Goal: Register for event/course

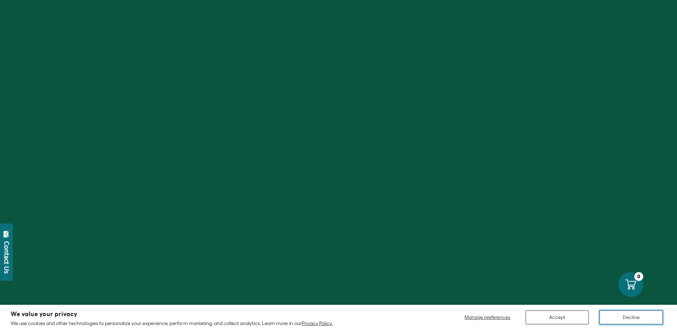
click at [651, 318] on button "Decline" at bounding box center [630, 318] width 63 height 14
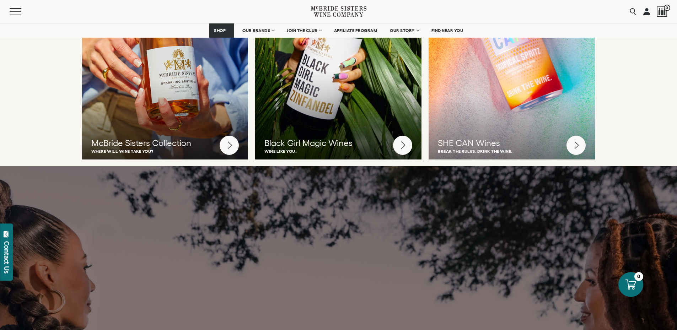
scroll to position [1990, 0]
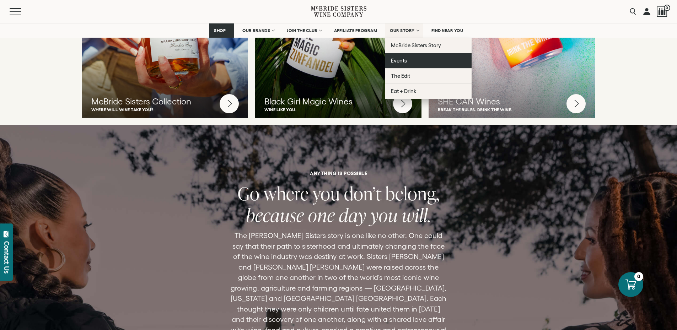
click at [401, 60] on span "Events" at bounding box center [399, 61] width 16 height 6
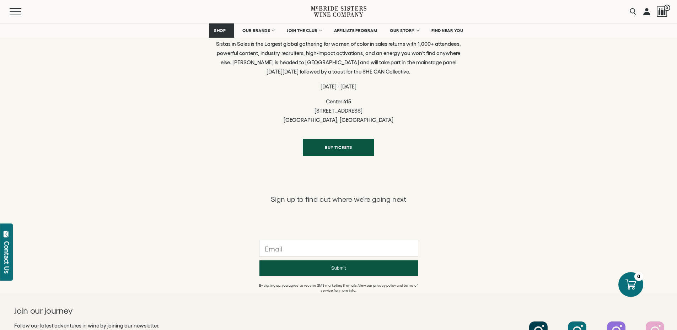
scroll to position [711, 0]
